Goal: Find specific fact: Find specific fact

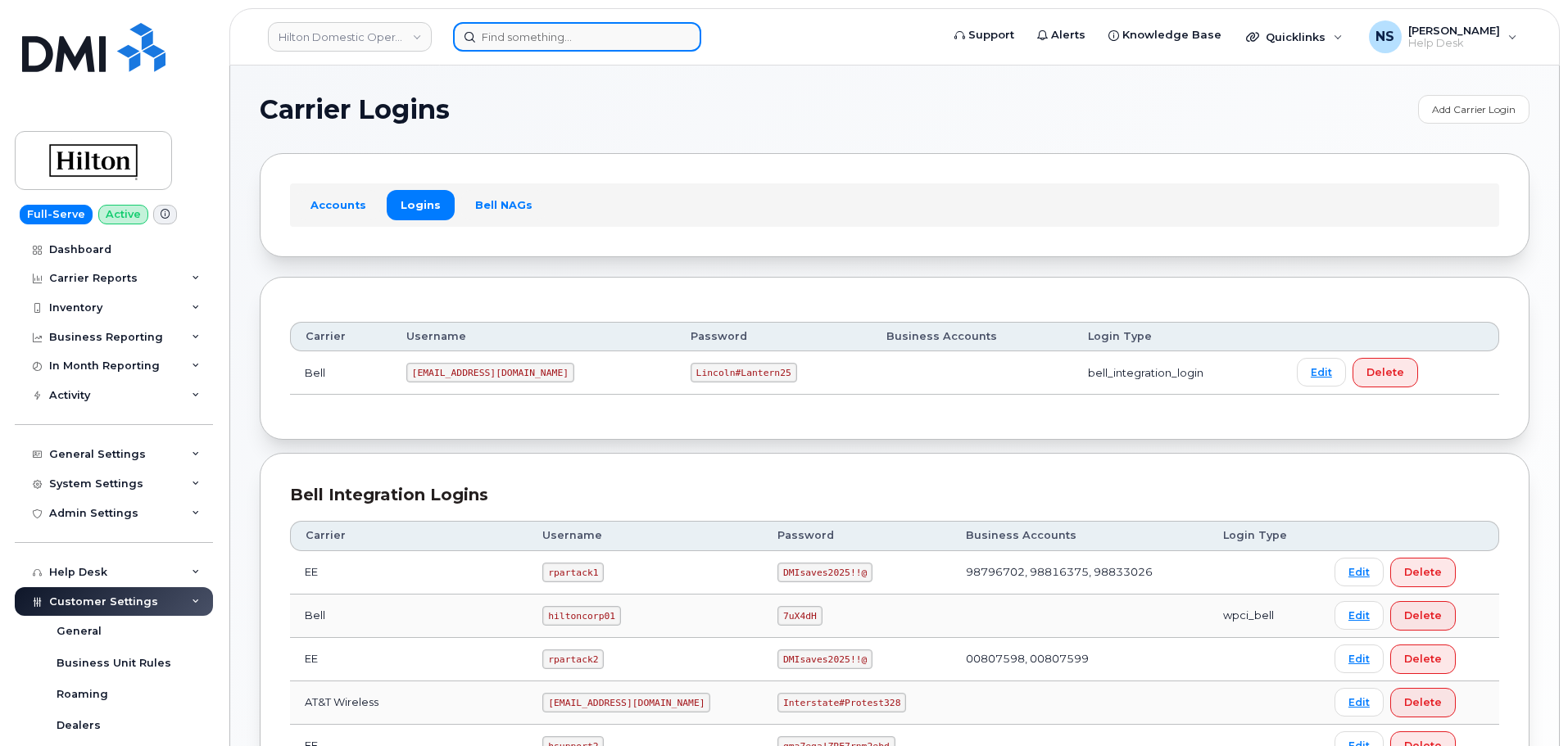
click at [584, 48] on input at bounding box center [577, 37] width 248 height 30
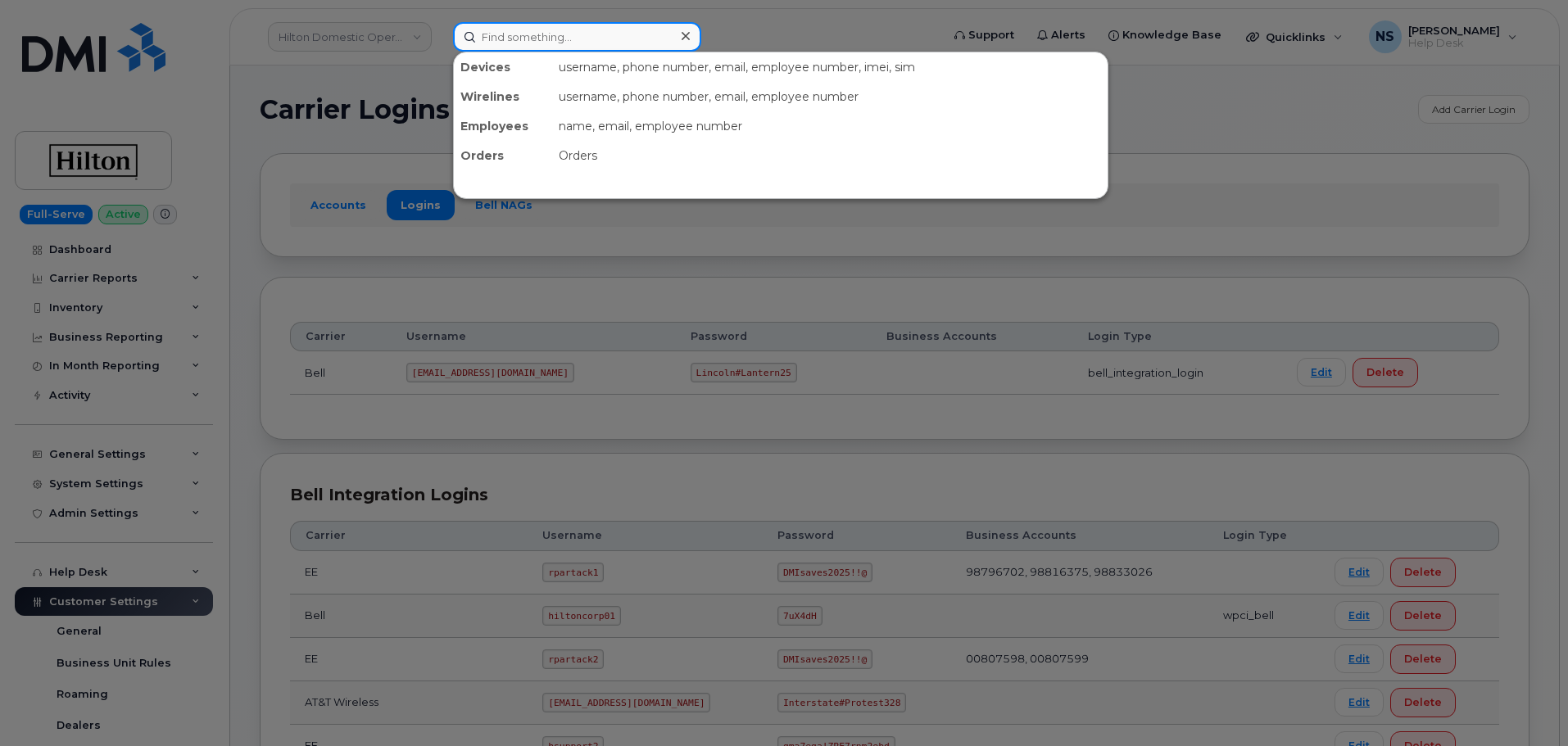
paste input "[PHONE_NUMBER]"
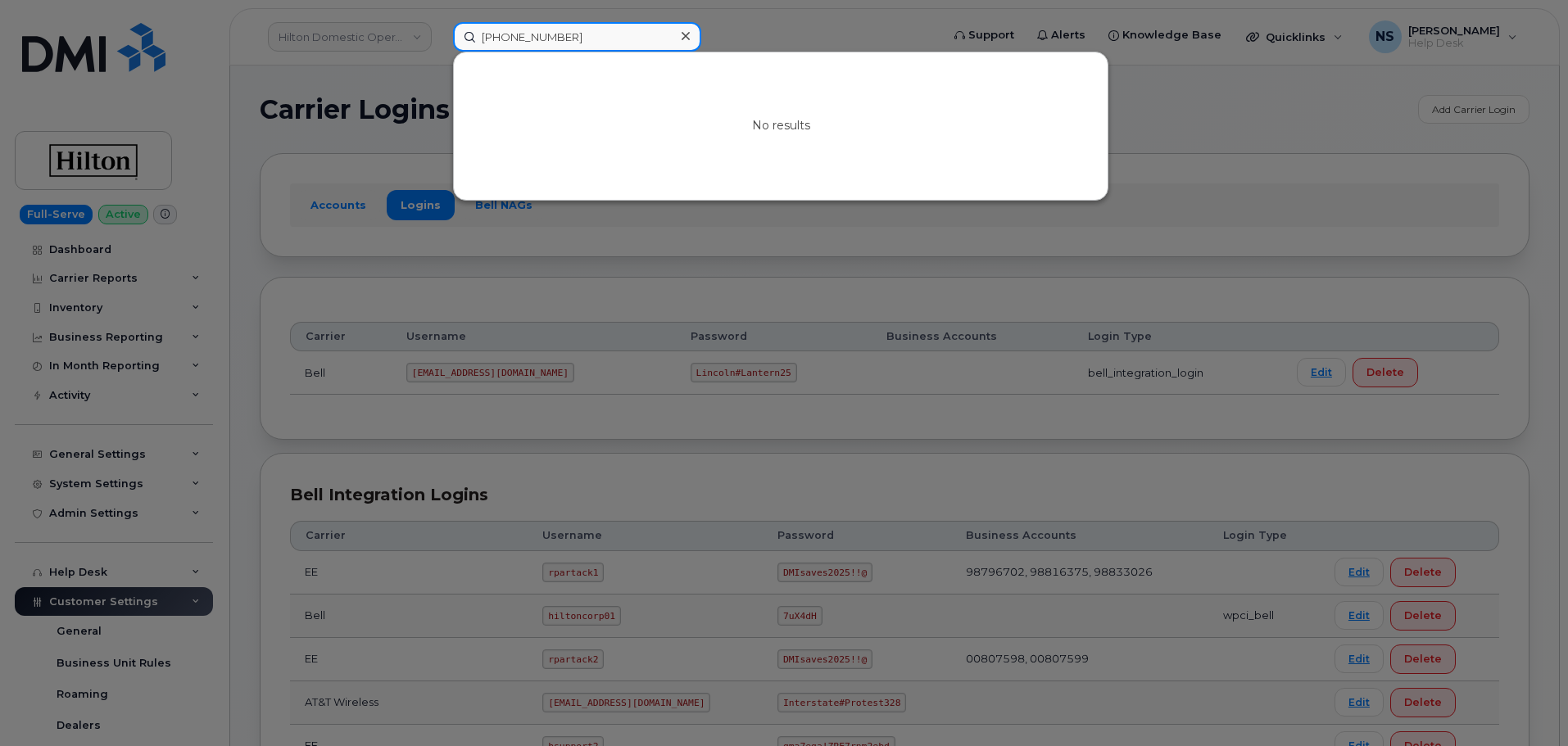
type input "[PHONE_NUMBER]"
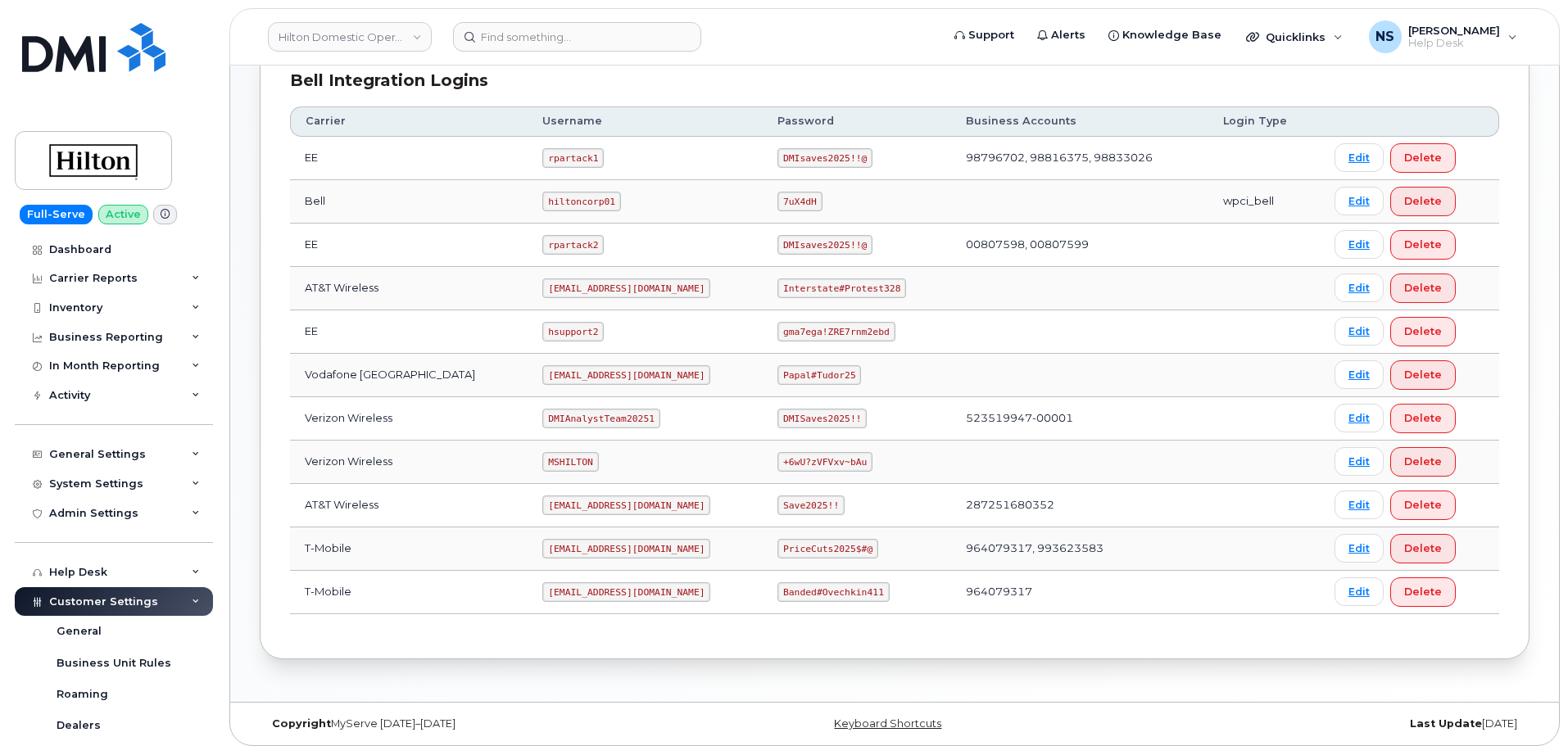
scroll to position [422, 0]
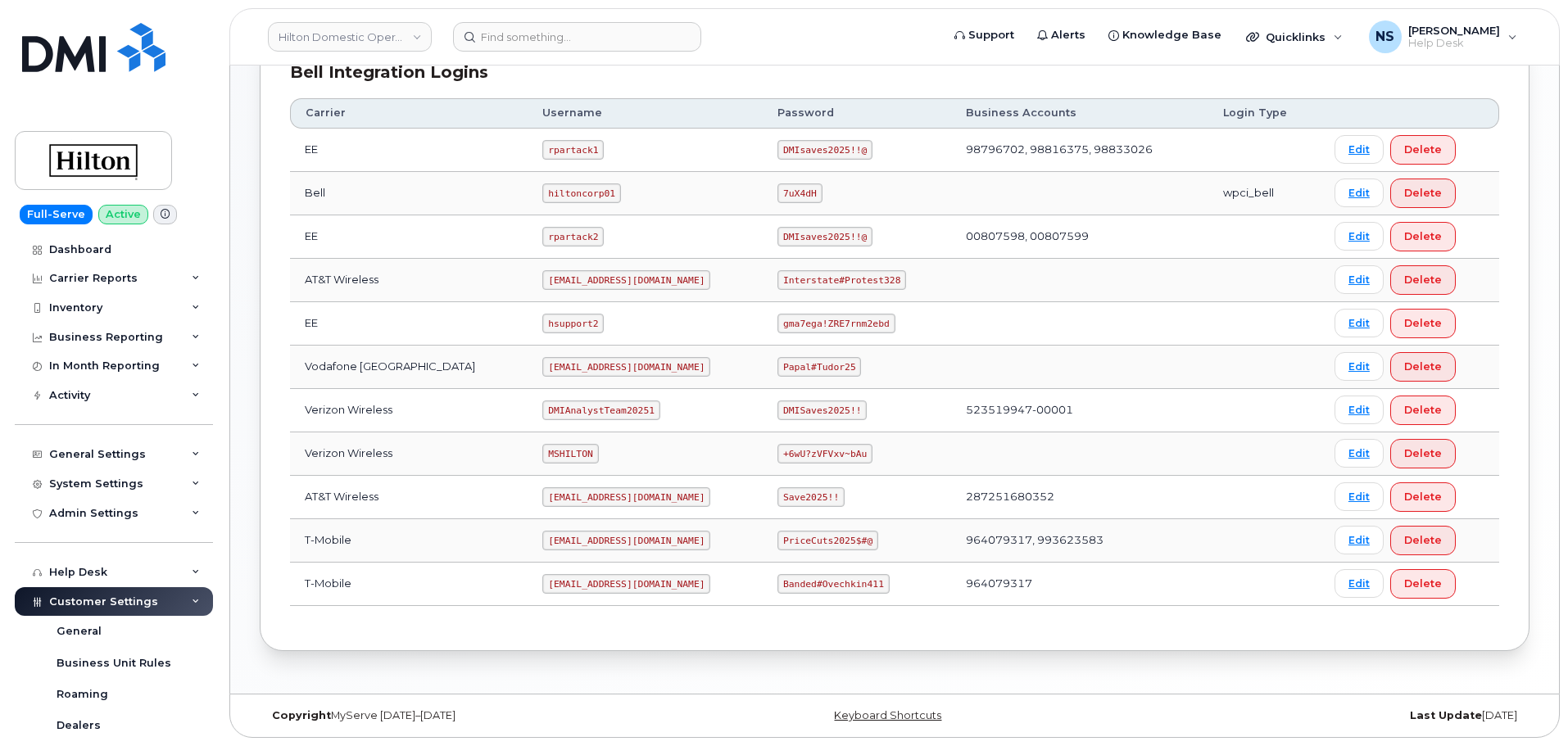
click at [576, 408] on code "DMIAnalystTeam20251" at bounding box center [601, 410] width 117 height 20
copy code "DMIAnalystTeam20251"
click at [814, 402] on code "DMISaves2025!!" at bounding box center [822, 410] width 90 height 20
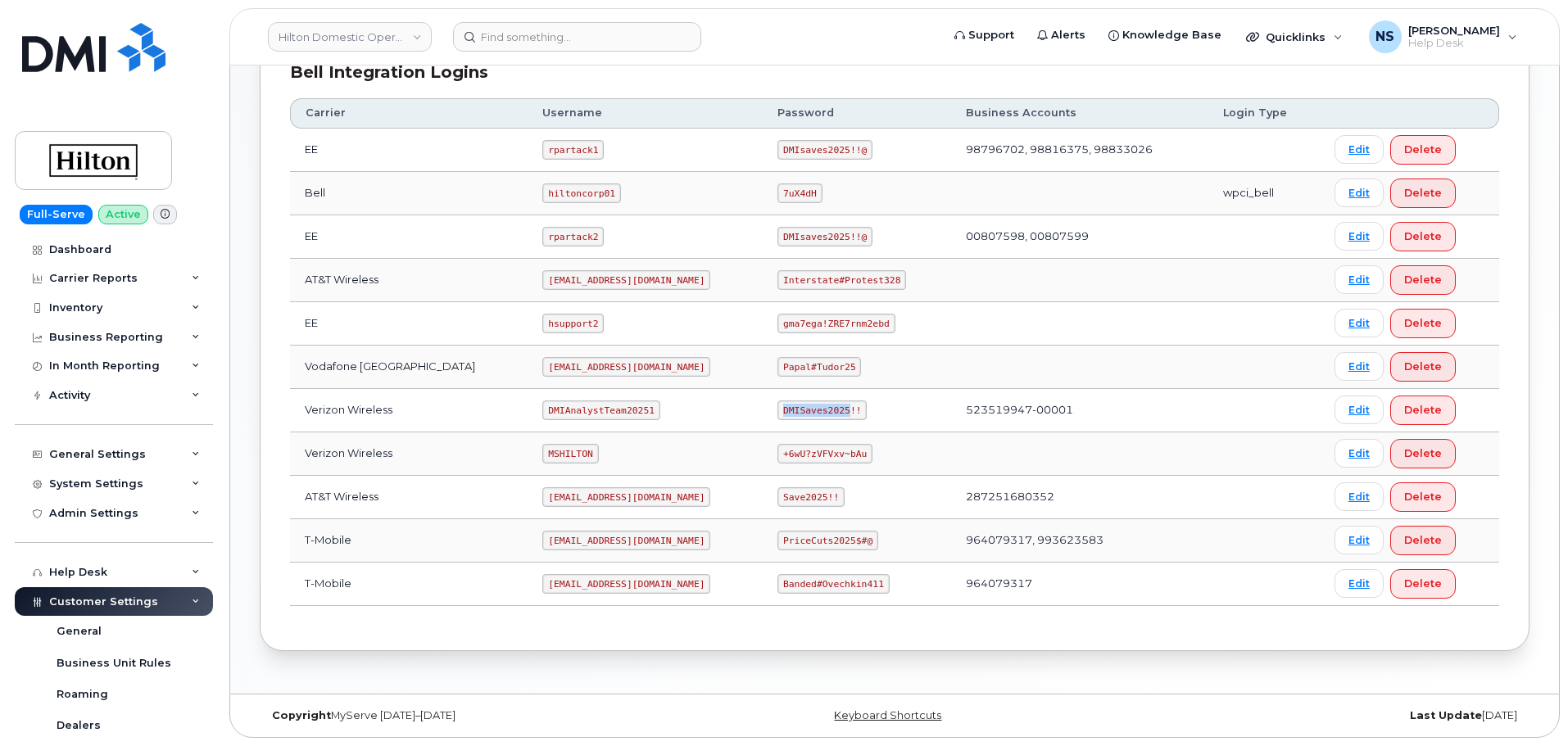
click at [814, 402] on code "DMISaves2025!!" at bounding box center [822, 410] width 90 height 20
copy code "DMISaves2025!!"
click at [579, 319] on td "hsupport2" at bounding box center [645, 323] width 235 height 43
click at [581, 270] on code "[EMAIL_ADDRESS][DOMAIN_NAME]" at bounding box center [626, 280] width 168 height 20
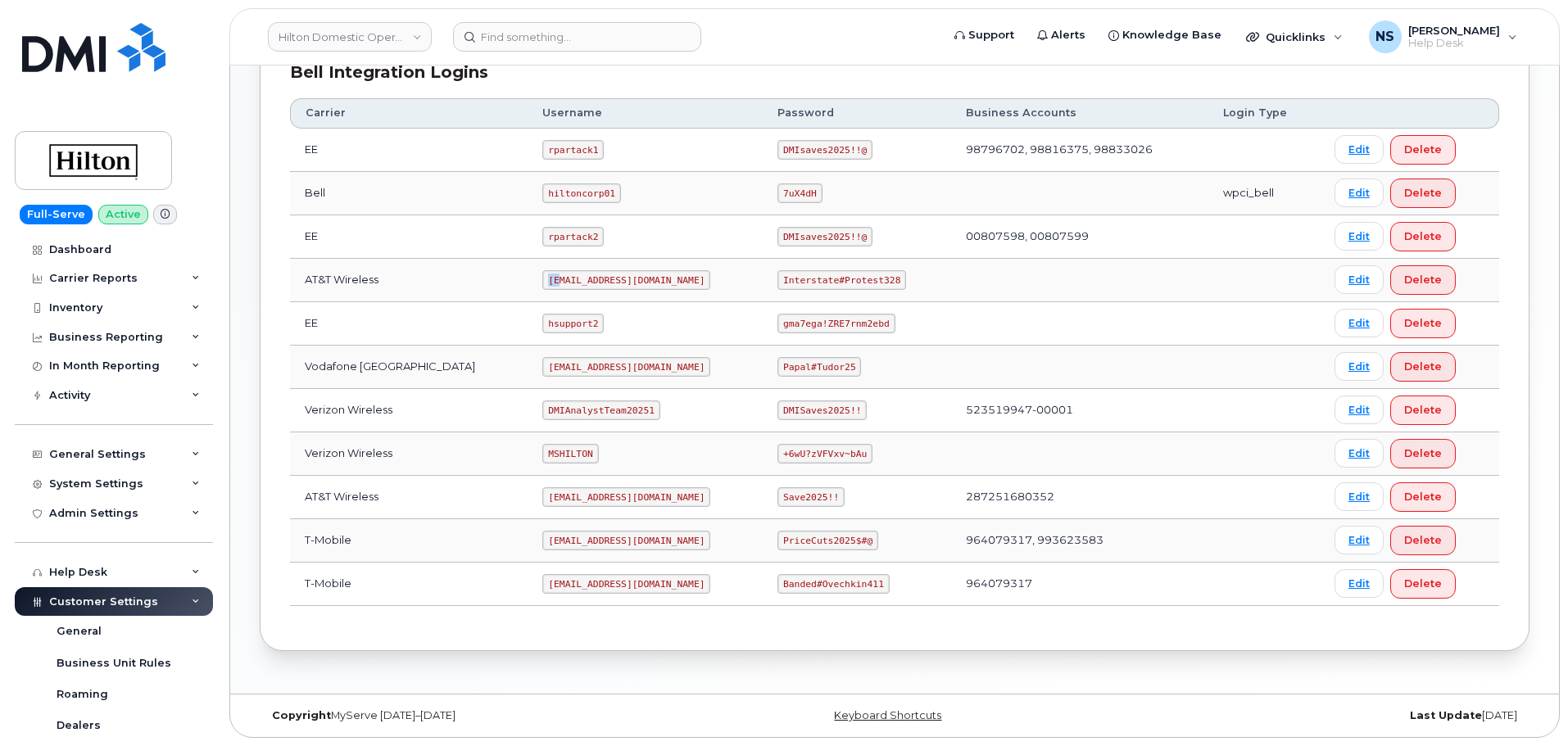
click at [581, 270] on code "[EMAIL_ADDRESS][DOMAIN_NAME]" at bounding box center [626, 280] width 168 height 20
click at [582, 271] on code "[EMAIL_ADDRESS][DOMAIN_NAME]" at bounding box center [626, 280] width 168 height 20
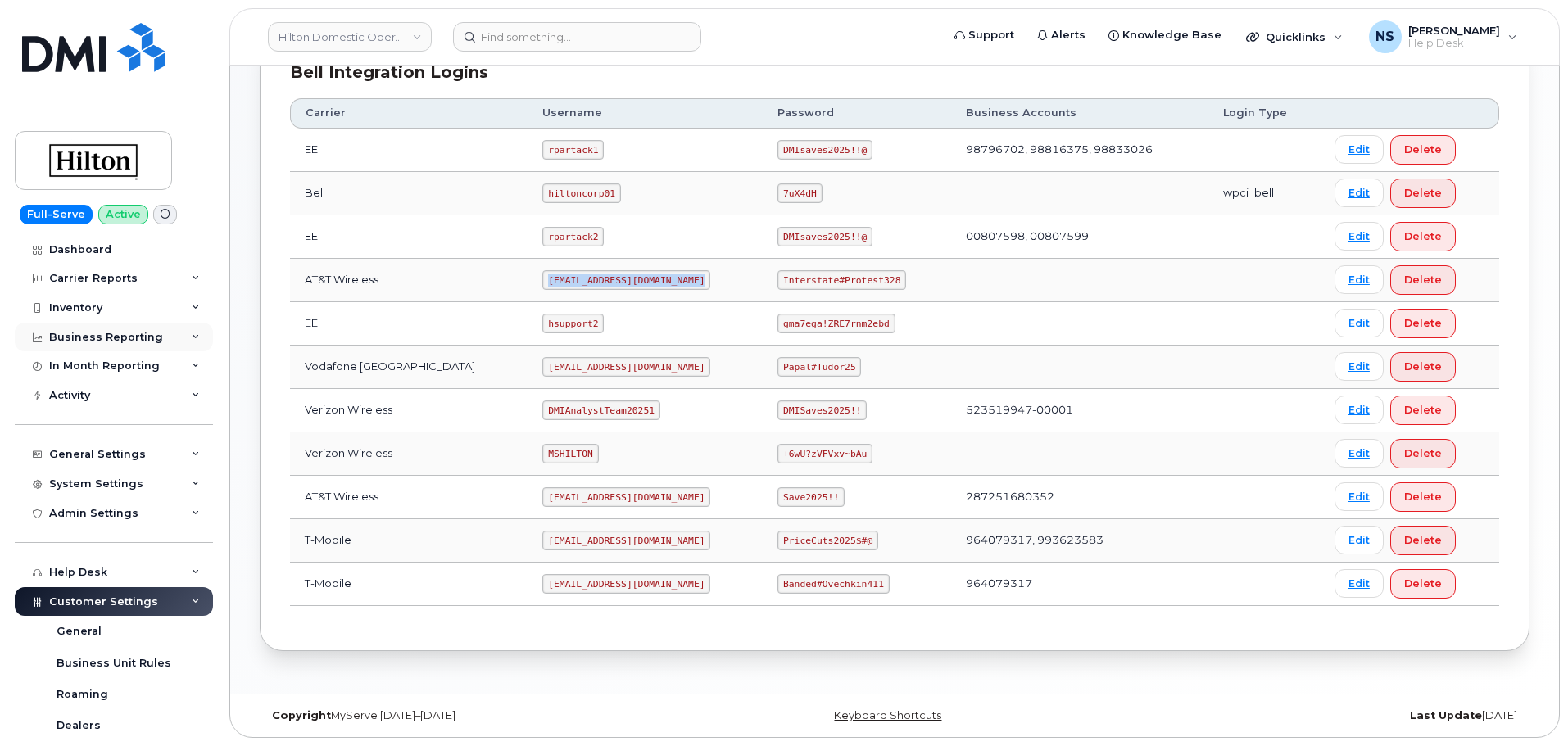
copy code "[EMAIL_ADDRESS][DOMAIN_NAME]"
click at [849, 264] on td "Interstate#Protest328" at bounding box center [857, 280] width 189 height 43
click at [847, 277] on code "Interstate#Protest328" at bounding box center [841, 280] width 129 height 20
click at [846, 277] on code "Interstate#Protest328" at bounding box center [841, 280] width 129 height 20
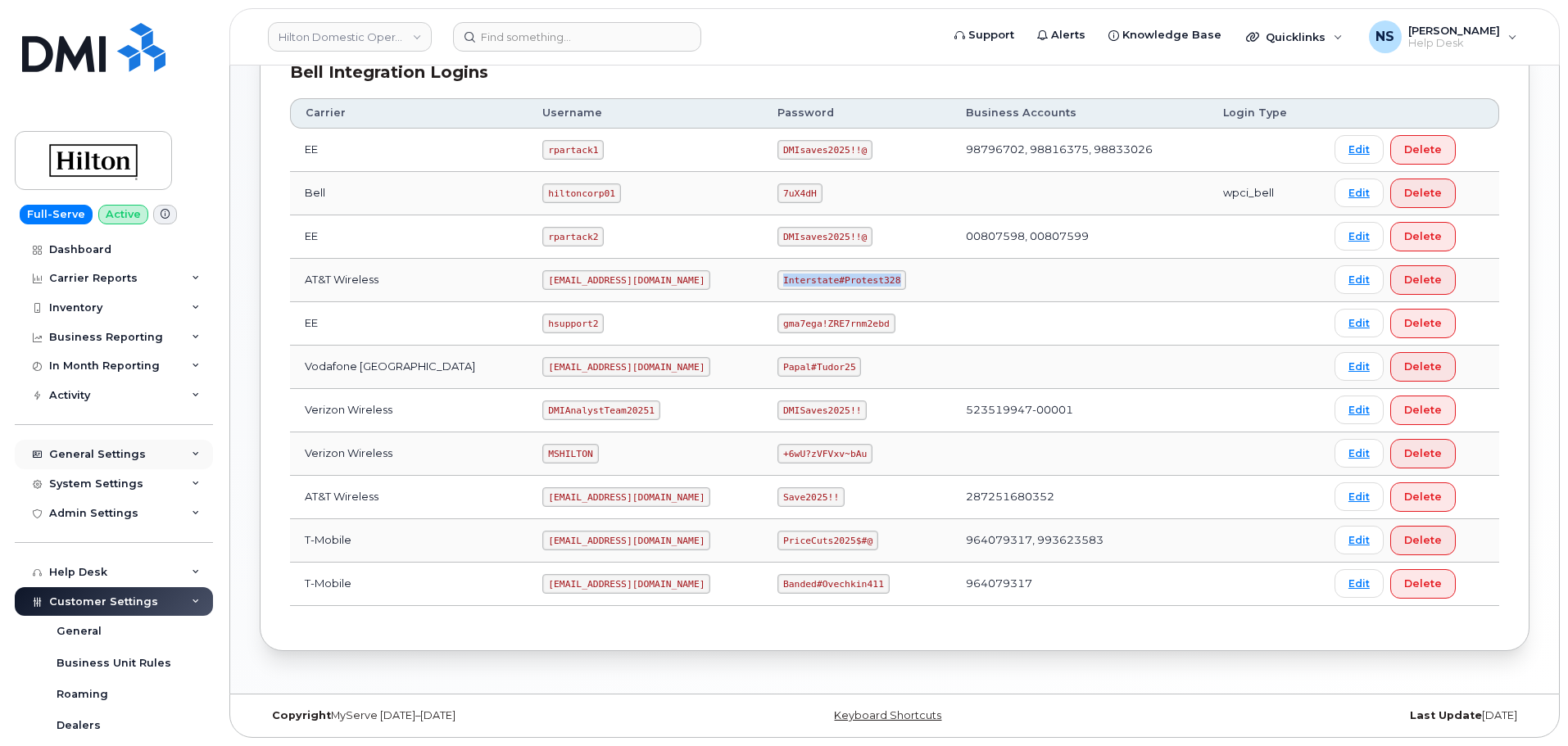
copy code "Interstate#Protest328"
